Goal: Task Accomplishment & Management: Use online tool/utility

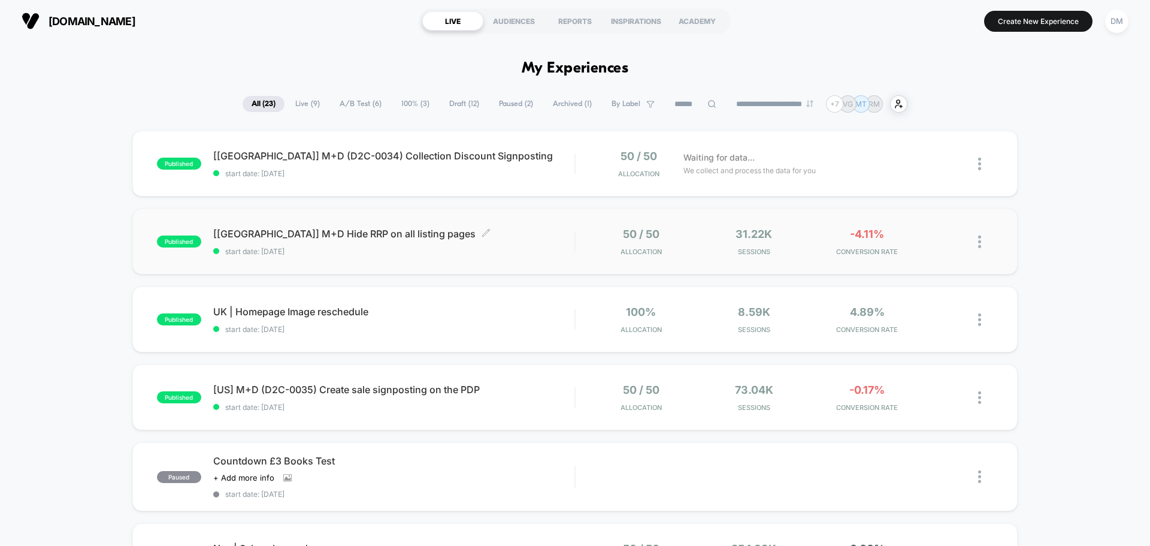
click at [446, 246] on div "[UK] M+D Hide RRP on all listing pages Click to edit experience details Click t…" at bounding box center [393, 242] width 361 height 28
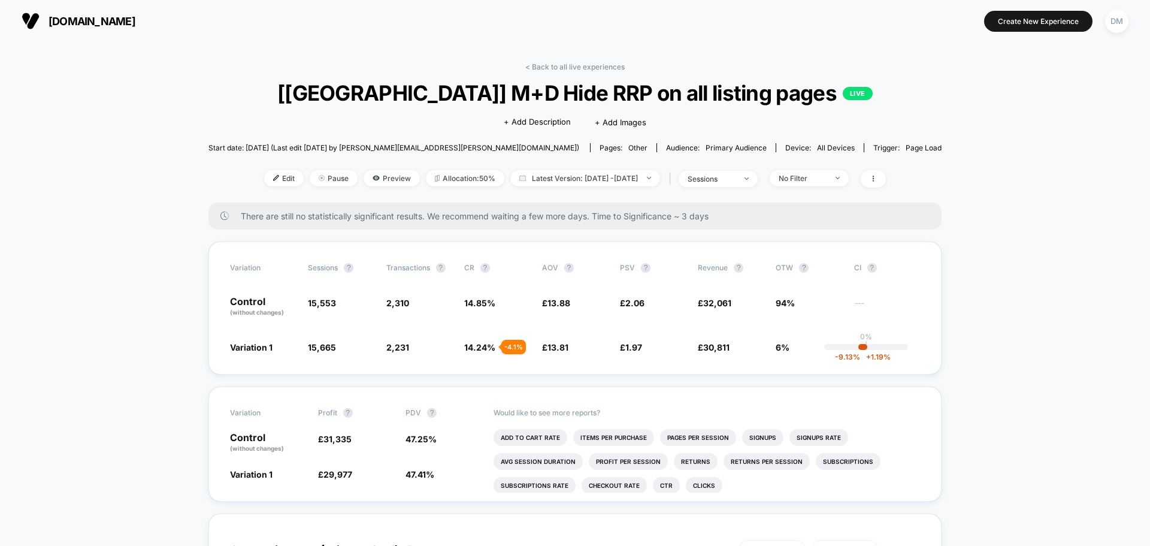
click at [135, 22] on span "[DOMAIN_NAME]" at bounding box center [92, 21] width 87 height 13
